Goal: Find specific page/section: Find specific page/section

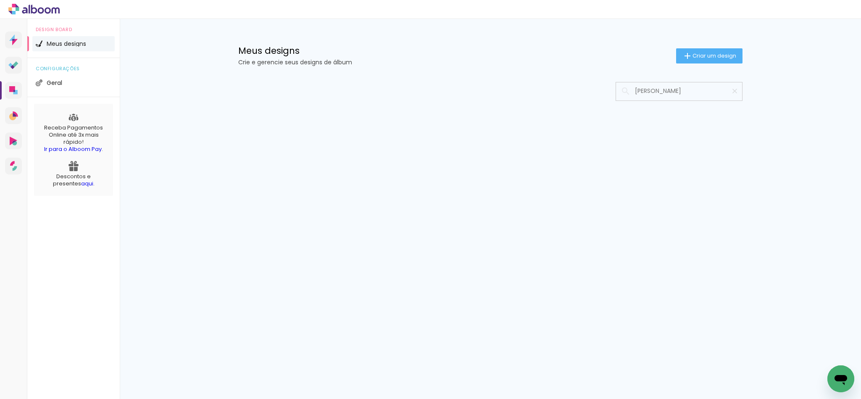
type input "[PERSON_NAME]"
type paper-input "[PERSON_NAME]"
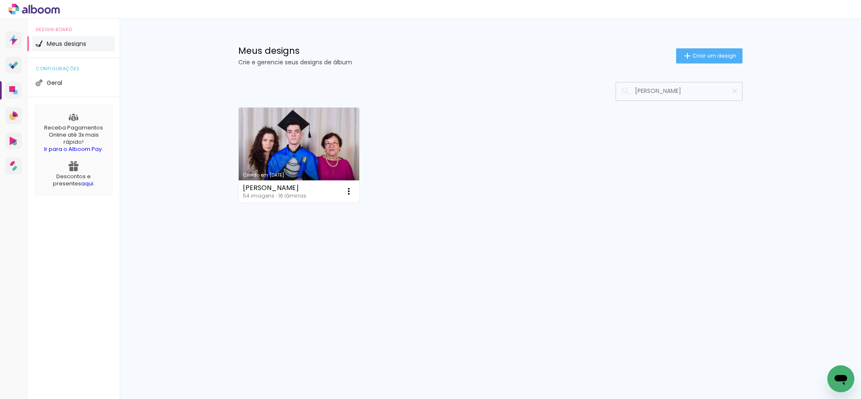
click at [299, 160] on link "Criado em [DATE]" at bounding box center [299, 155] width 121 height 95
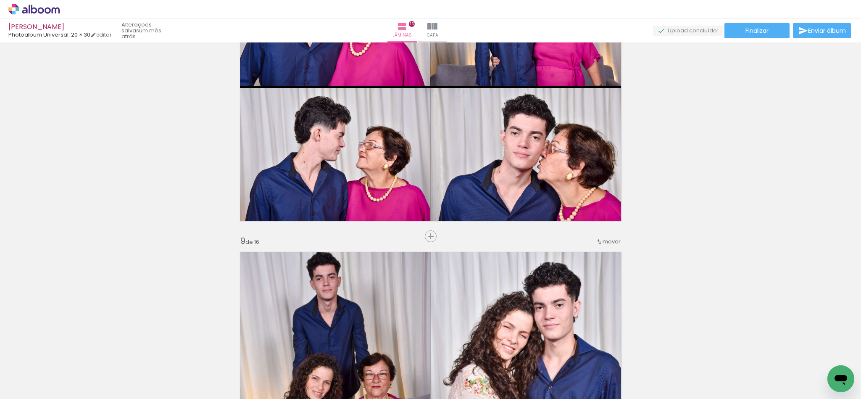
scroll to position [2019, 0]
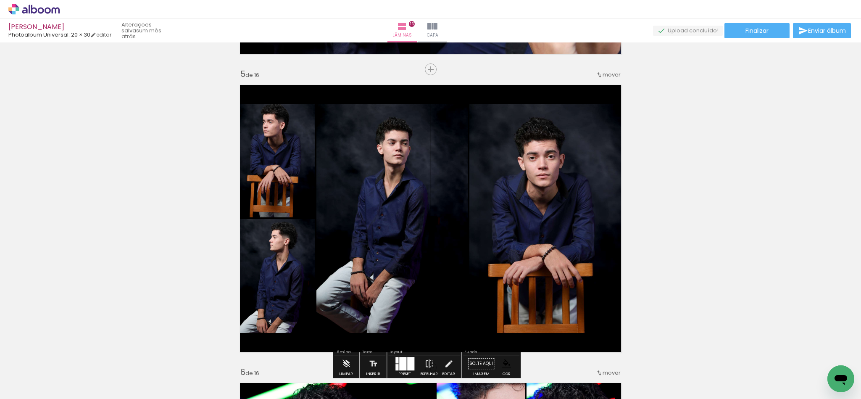
scroll to position [1200, 0]
